Goal: Task Accomplishment & Management: Manage account settings

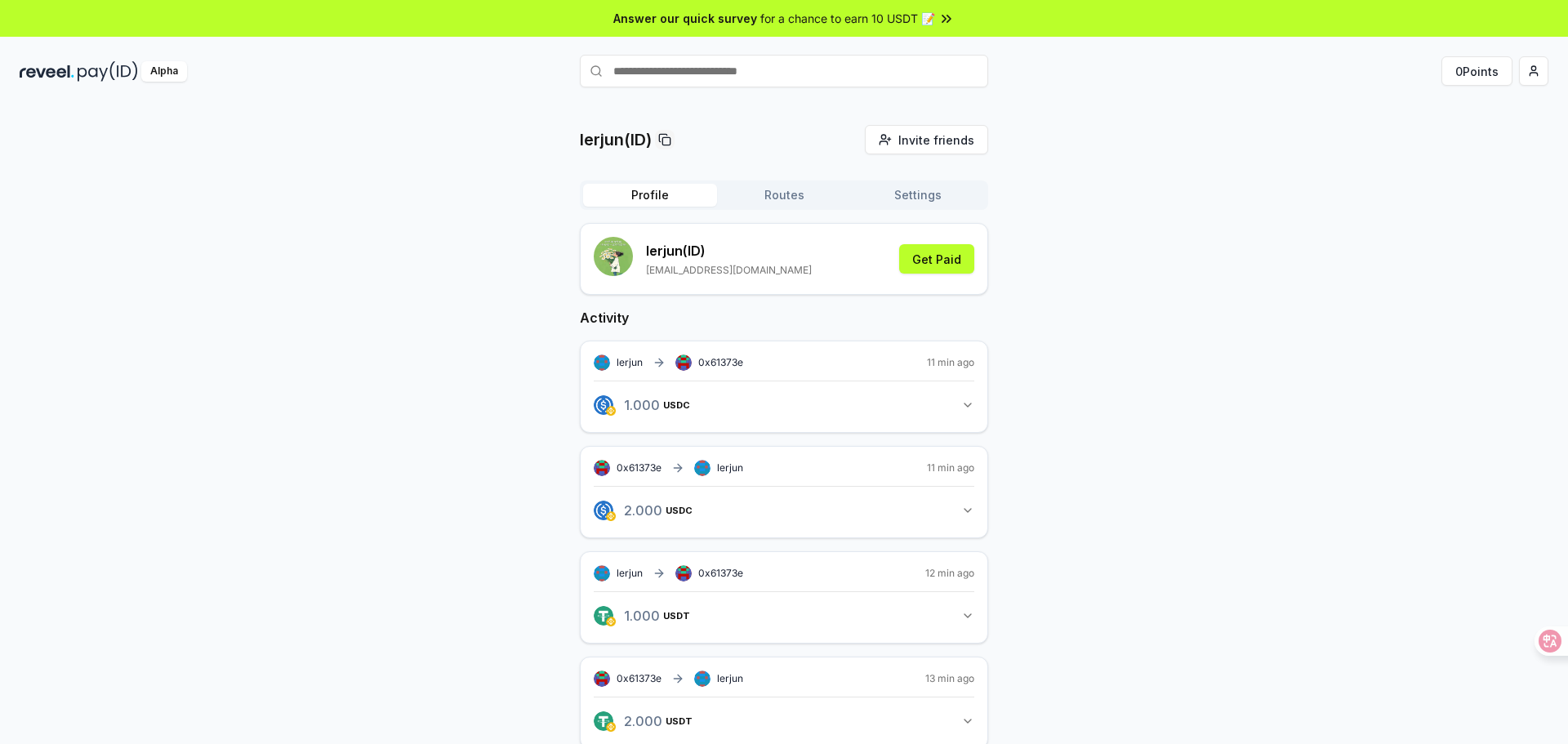
click at [66, 74] on img at bounding box center [47, 71] width 55 height 21
click at [1551, 70] on div "Alpha 0 Points" at bounding box center [784, 70] width 1568 height 42
click at [1536, 70] on html "Answer our quick survey for a chance to earn 10 USDT 📝 Alpha 0 Points lerjun(ID…" at bounding box center [784, 372] width 1568 height 744
drag, startPoint x: 1458, startPoint y: 145, endPoint x: 1461, endPoint y: 185, distance: 40.1
click at [1461, 185] on div "View Profile Connect Wallet Support Terms of Service Privacy Policy Sign Out" at bounding box center [1457, 208] width 182 height 162
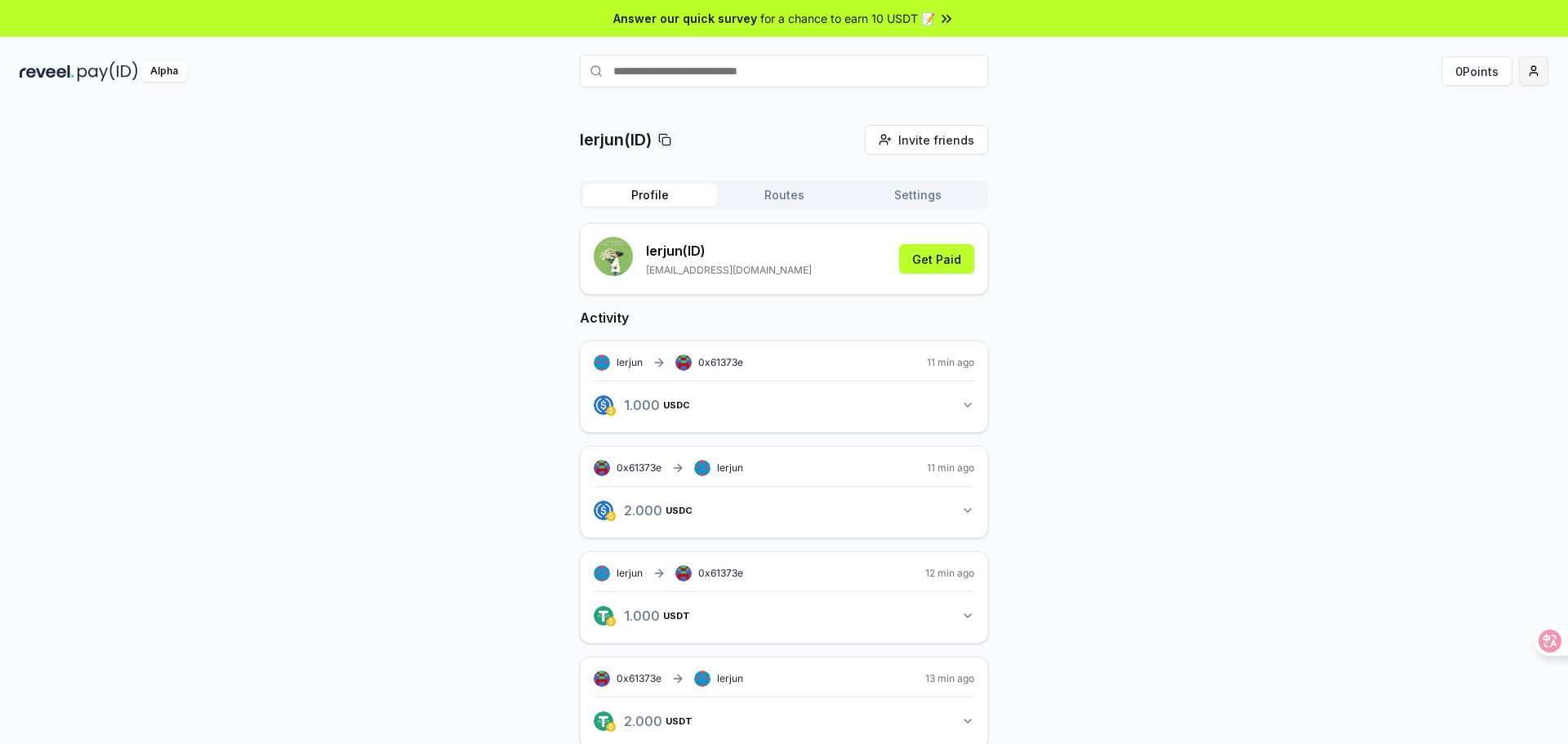
click at [1538, 61] on html "Answer our quick survey for a chance to earn 10 USDT 📝 Alpha 0 Points lerjun(ID…" at bounding box center [784, 372] width 1568 height 744
click at [1414, 140] on div "View Profile" at bounding box center [1457, 141] width 182 height 27
click at [805, 200] on button "Routes" at bounding box center [784, 194] width 134 height 23
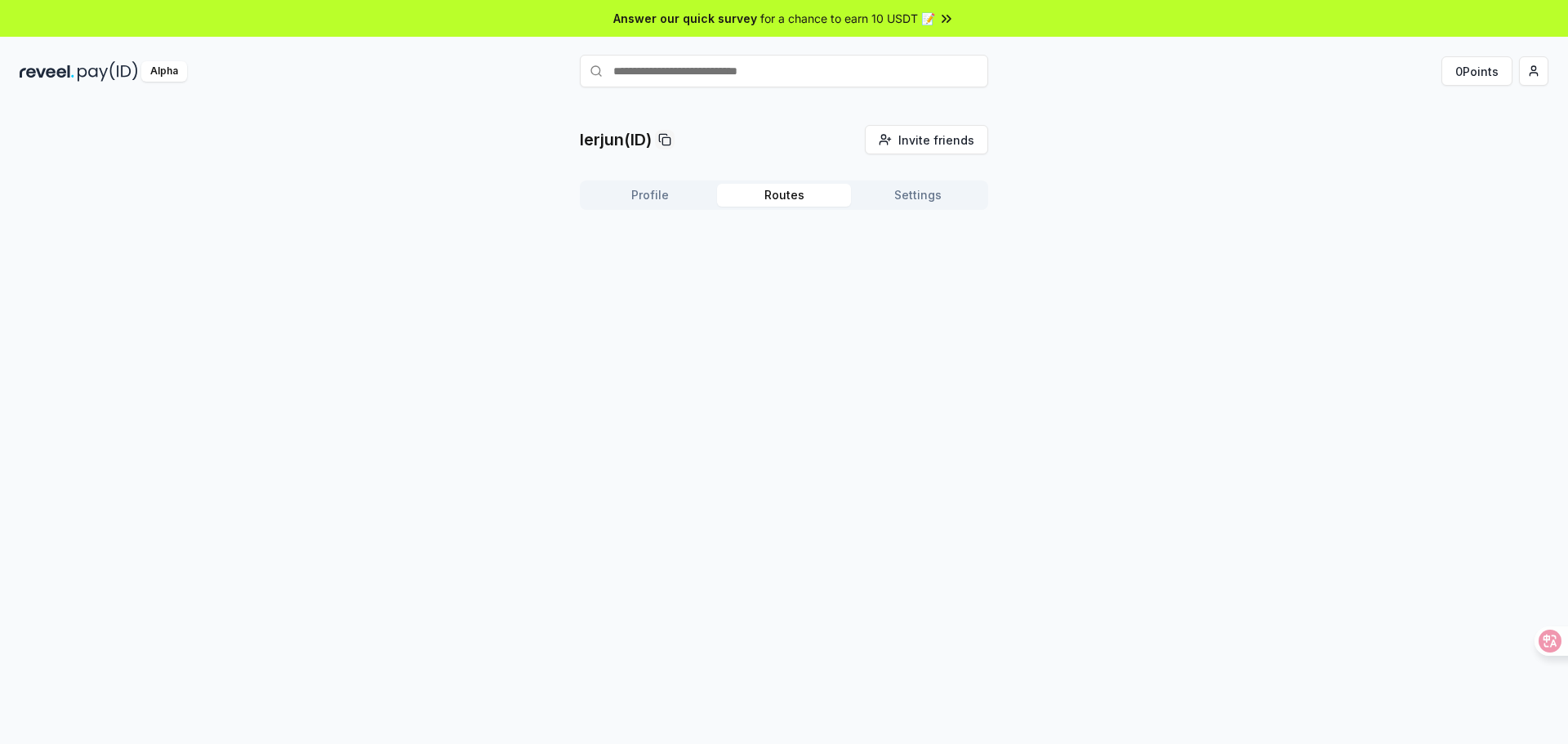
click at [922, 198] on button "Settings" at bounding box center [918, 194] width 134 height 23
drag, startPoint x: 861, startPoint y: 280, endPoint x: 889, endPoint y: 287, distance: 28.9
click at [892, 287] on div "0x1a363cd34f0f1c9146E0e1e8A9378800494bA3Ce" at bounding box center [757, 278] width 328 height 37
click at [801, 70] on input "text" at bounding box center [784, 71] width 408 height 33
click at [1464, 79] on button "0 Points" at bounding box center [1477, 70] width 71 height 30
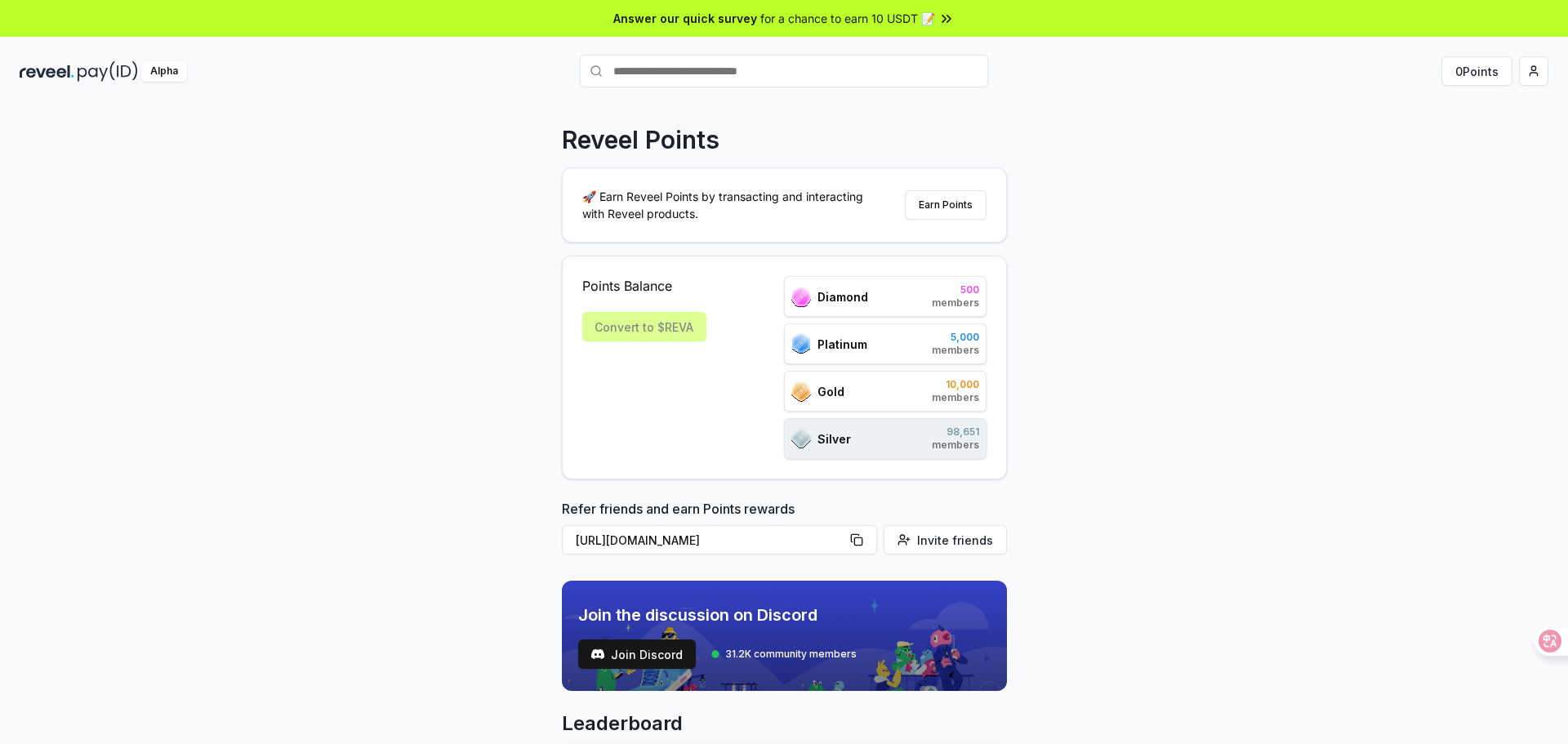
click at [639, 327] on div "Convert to $REVA" at bounding box center [644, 326] width 124 height 30
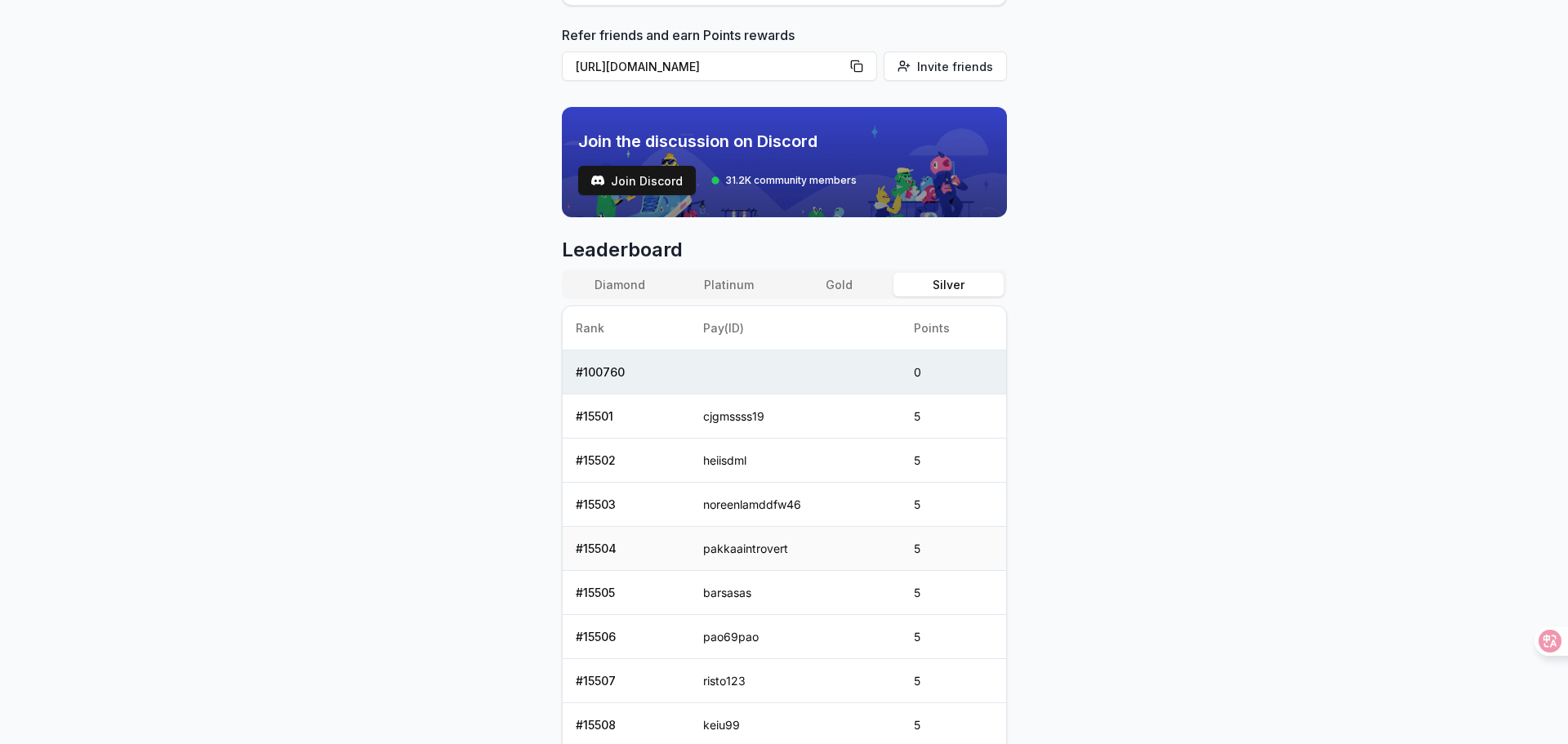
scroll to position [489, 0]
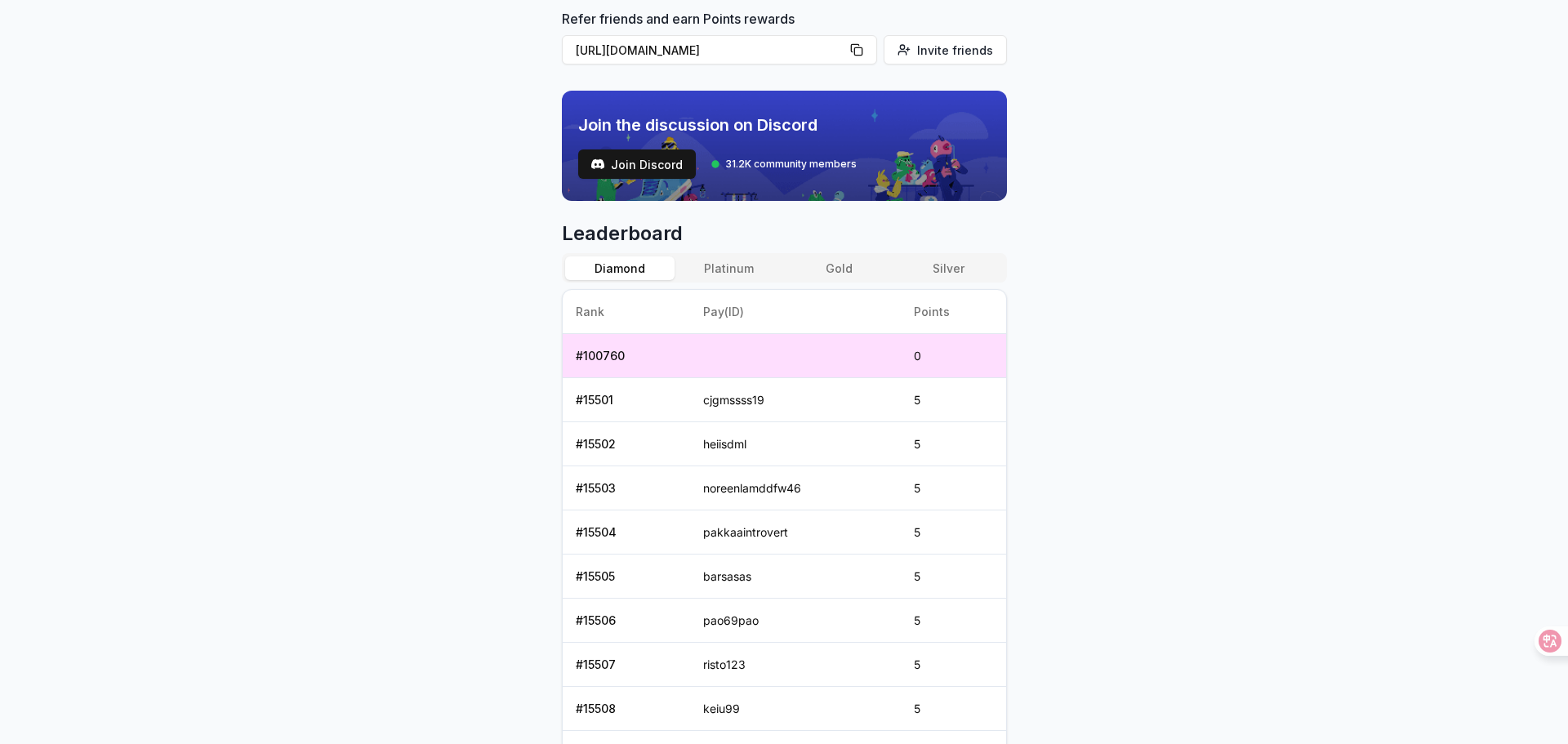
click at [647, 276] on button "Diamond" at bounding box center [620, 268] width 109 height 23
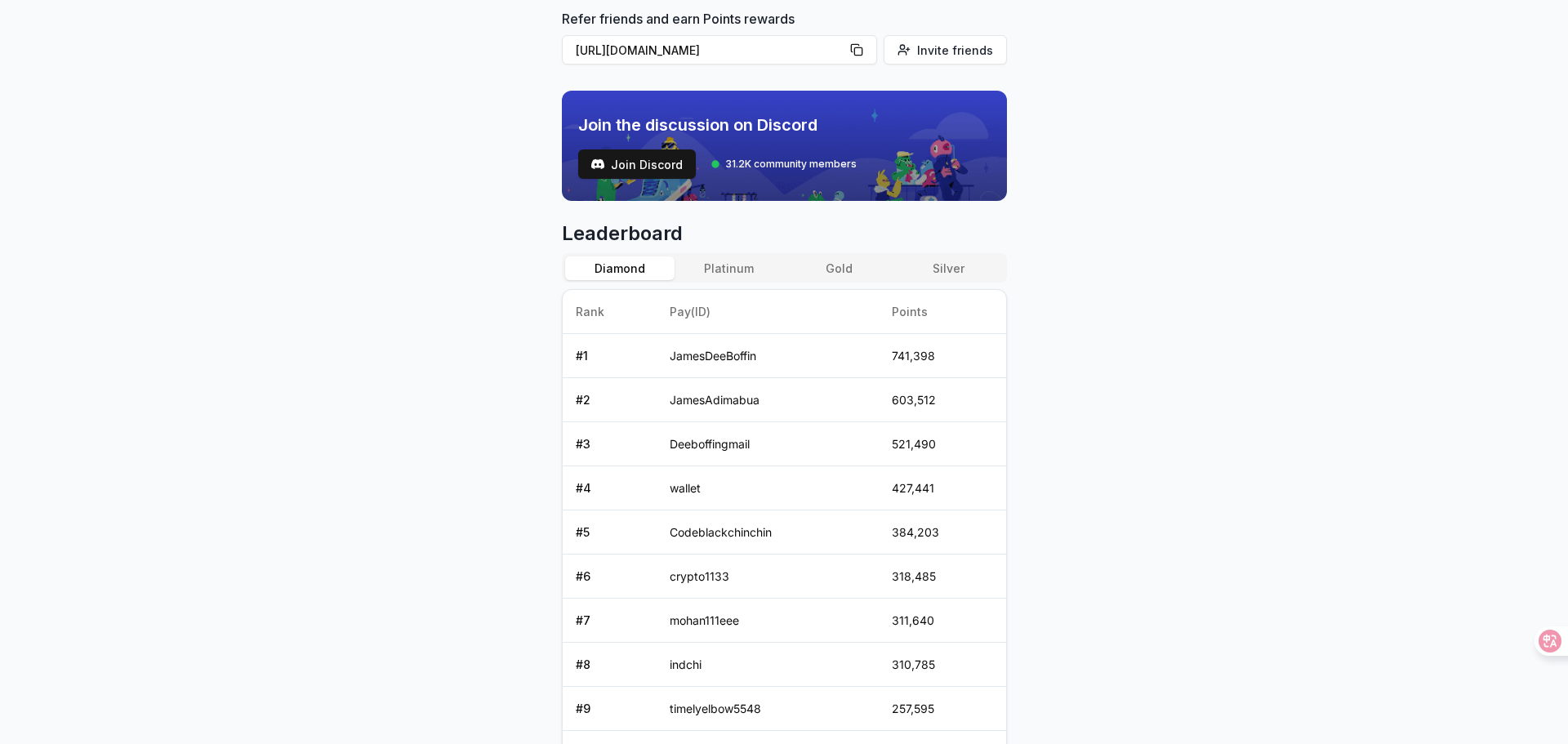
click at [708, 267] on button "Platinum" at bounding box center [729, 268] width 109 height 23
click at [806, 274] on button "Gold" at bounding box center [838, 268] width 109 height 23
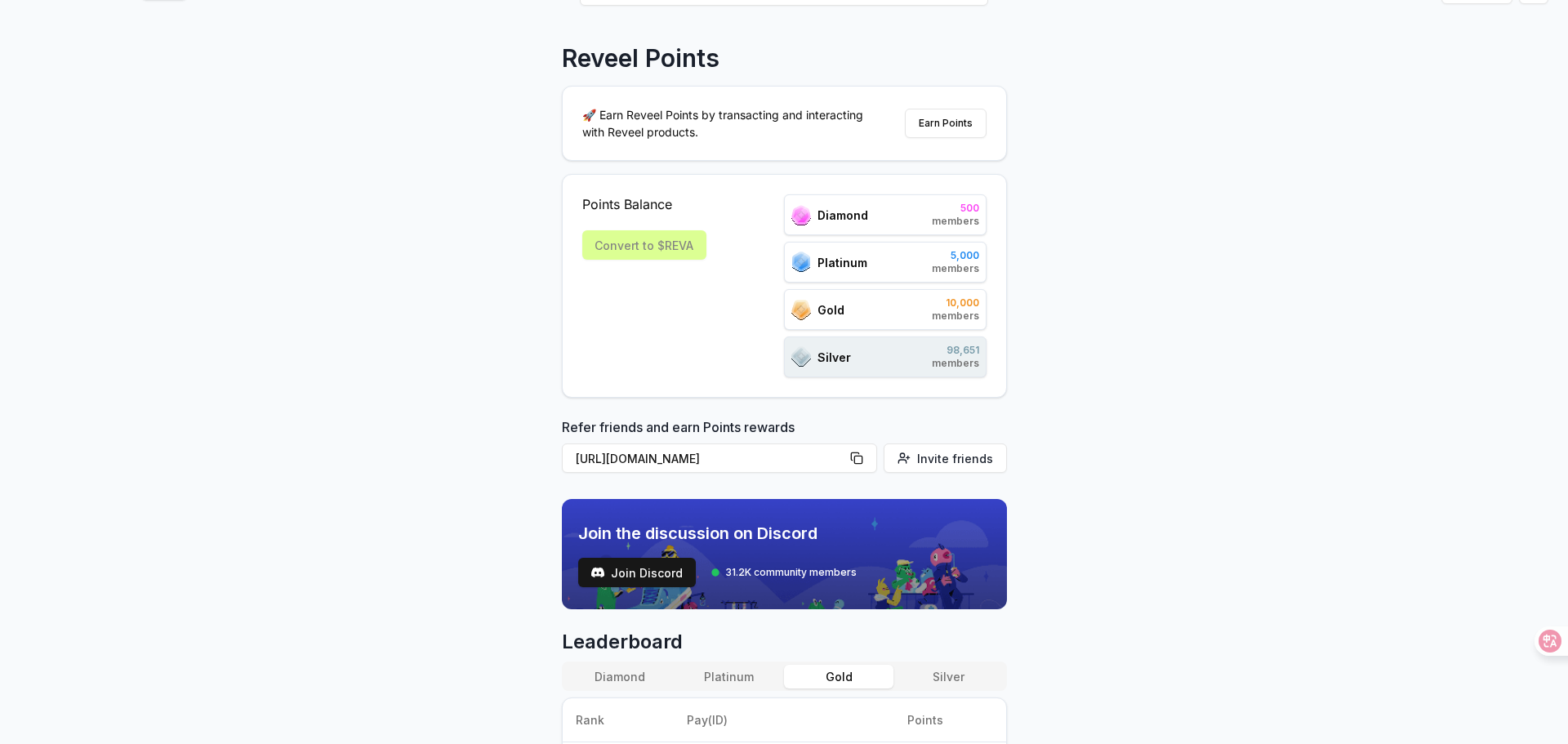
scroll to position [0, 0]
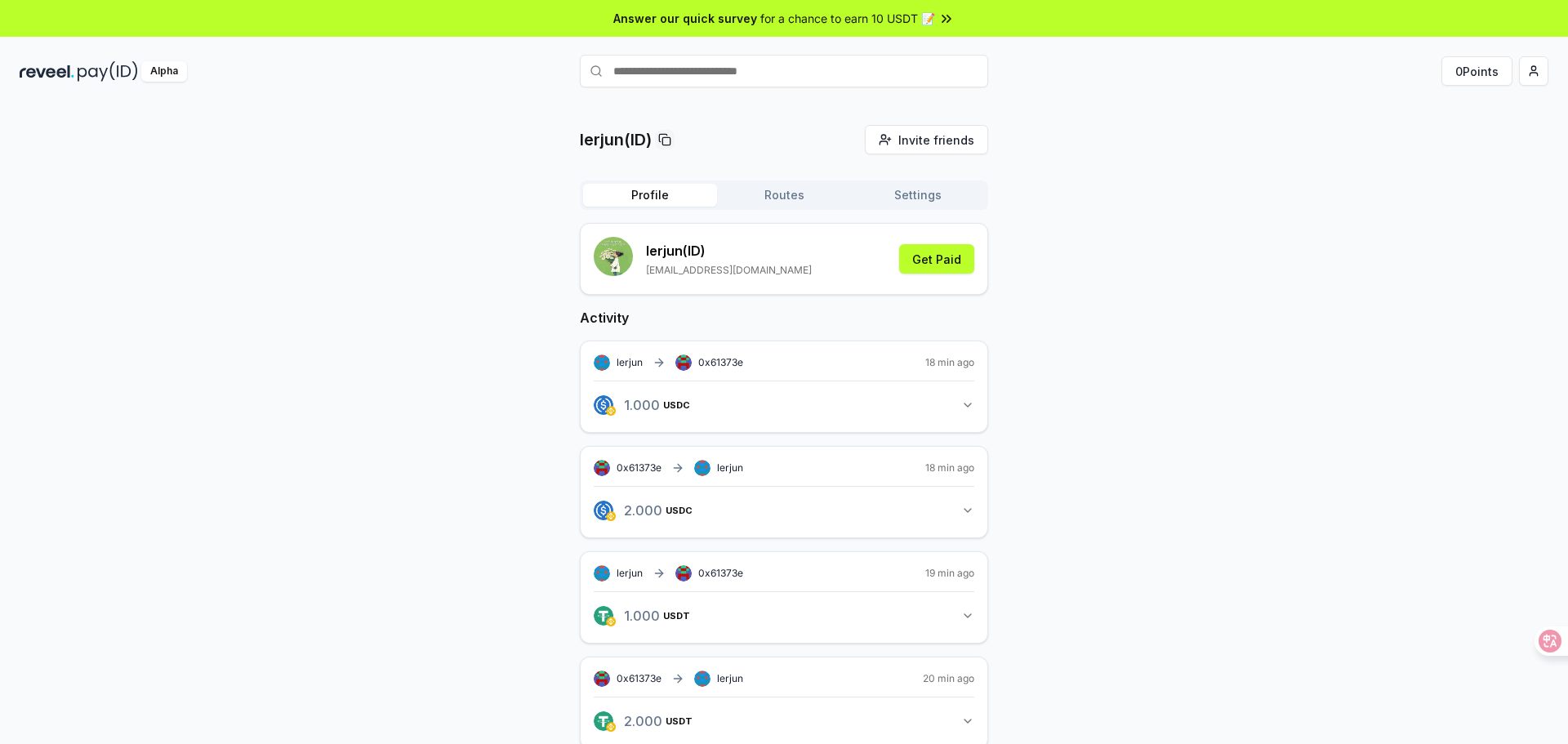
click at [788, 193] on button "Routes" at bounding box center [784, 194] width 134 height 23
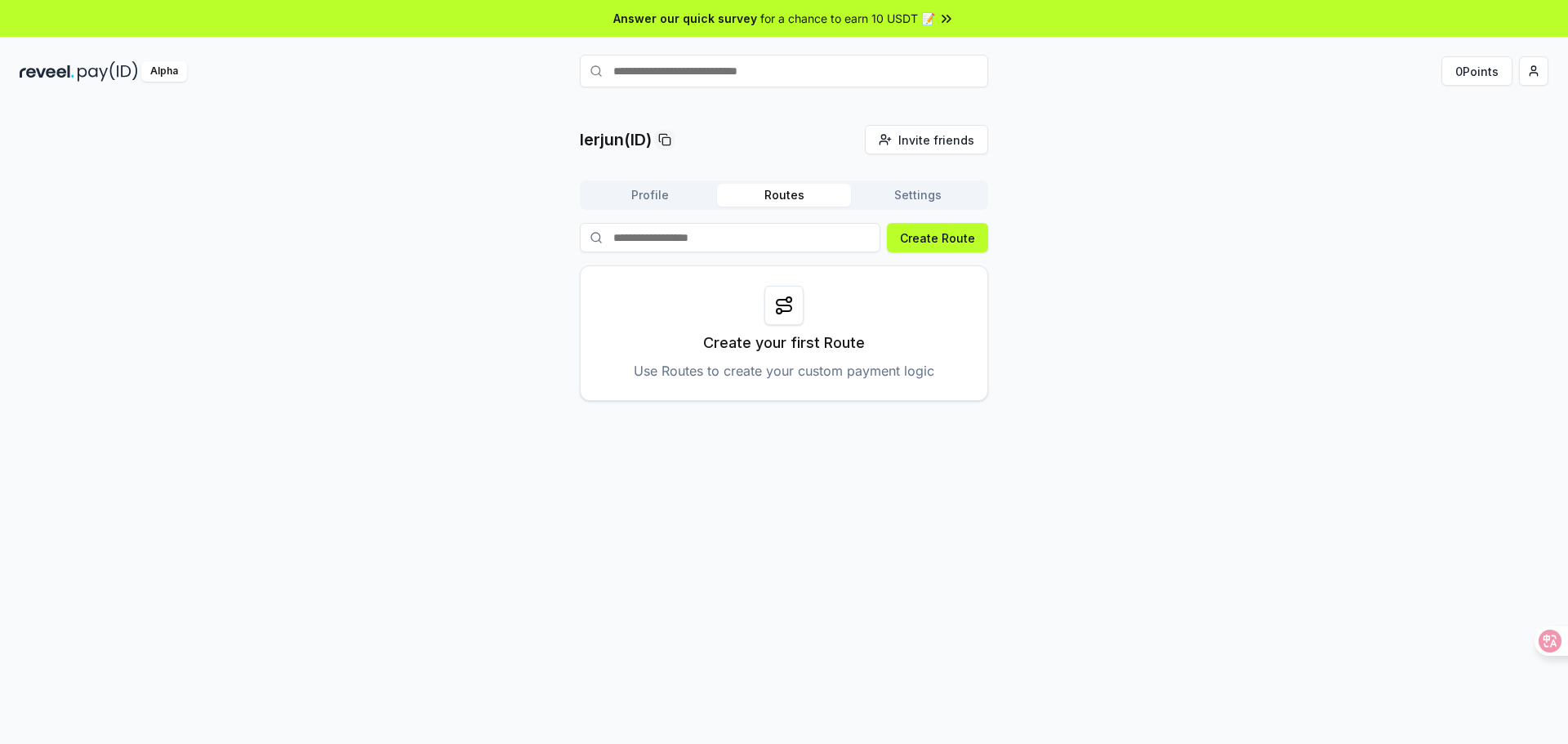
click at [905, 183] on div "Profile Routes Settings" at bounding box center [784, 195] width 408 height 30
click at [903, 191] on button "Settings" at bounding box center [918, 194] width 134 height 23
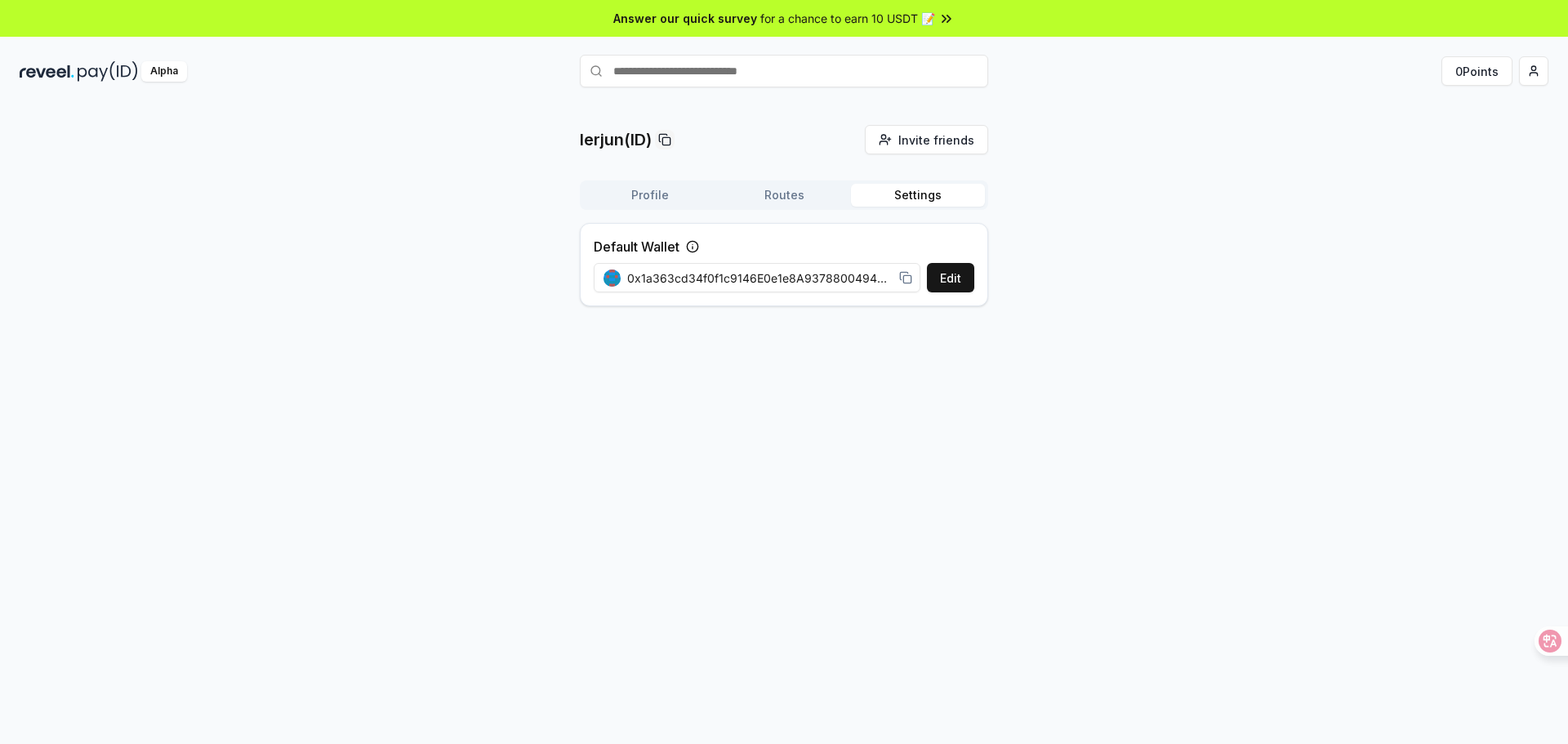
click at [671, 199] on button "Profile" at bounding box center [650, 194] width 134 height 23
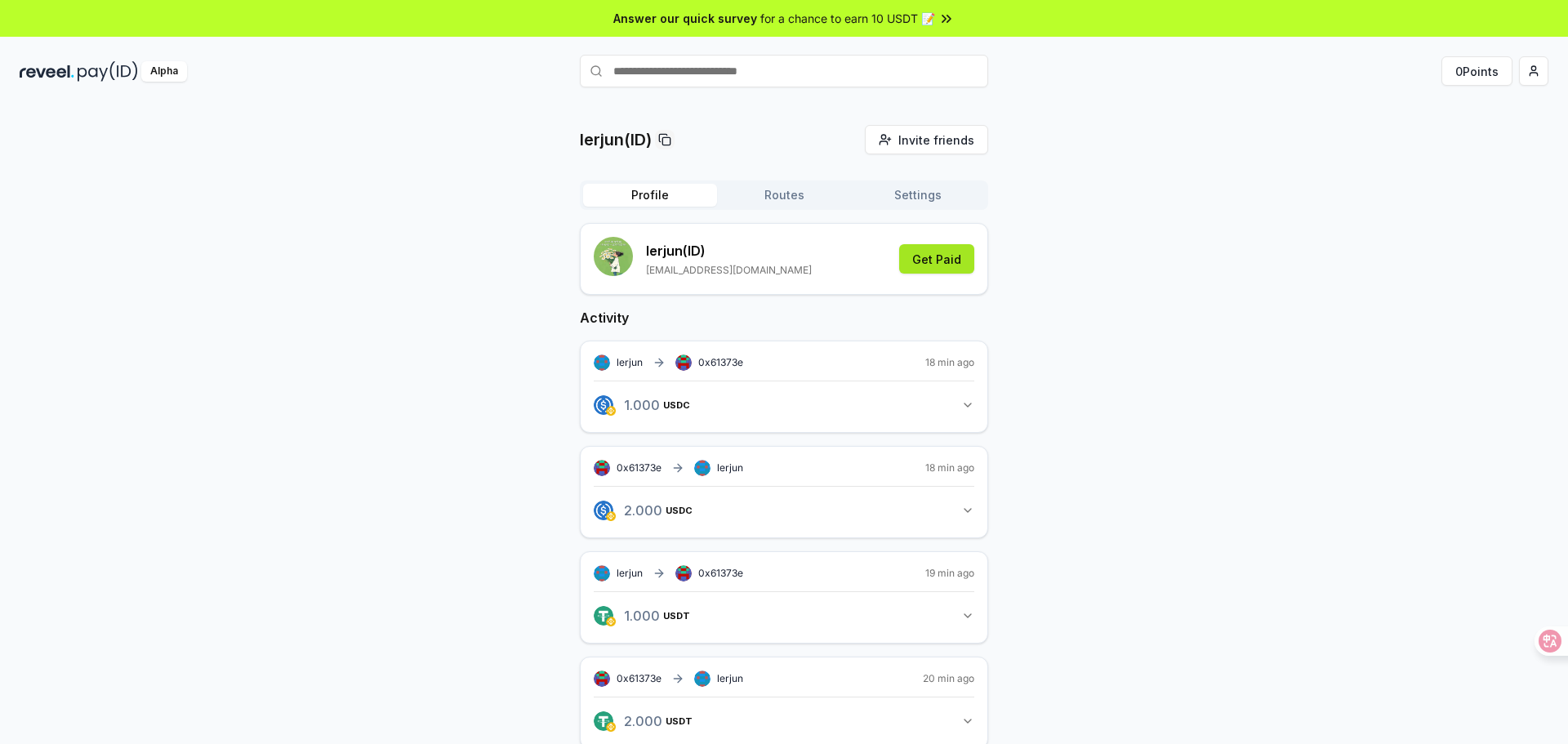
click at [933, 256] on button "Get Paid" at bounding box center [936, 258] width 75 height 30
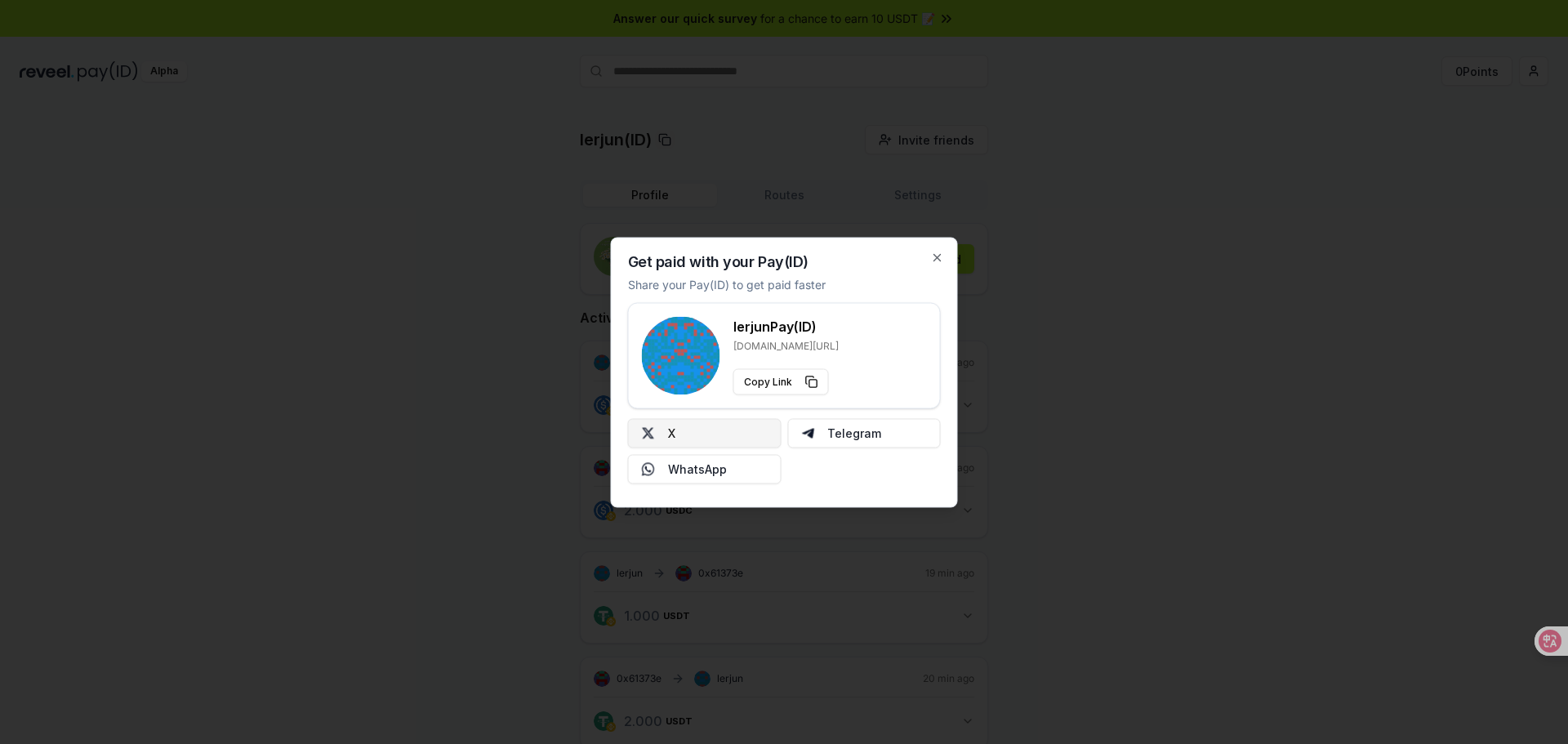
click at [723, 442] on button "X" at bounding box center [705, 432] width 154 height 30
click at [677, 326] on rect at bounding box center [677, 328] width 4 height 4
click at [937, 253] on icon "button" at bounding box center [938, 257] width 13 height 13
